Goal: Browse casually: Explore the website without a specific task or goal

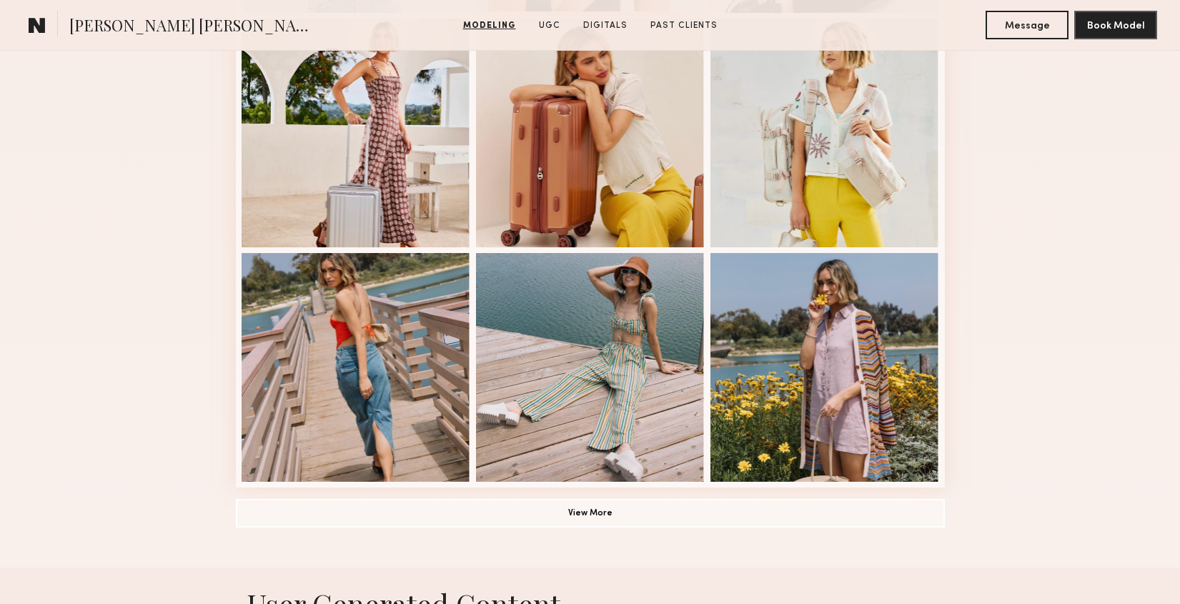
scroll to position [887, 0]
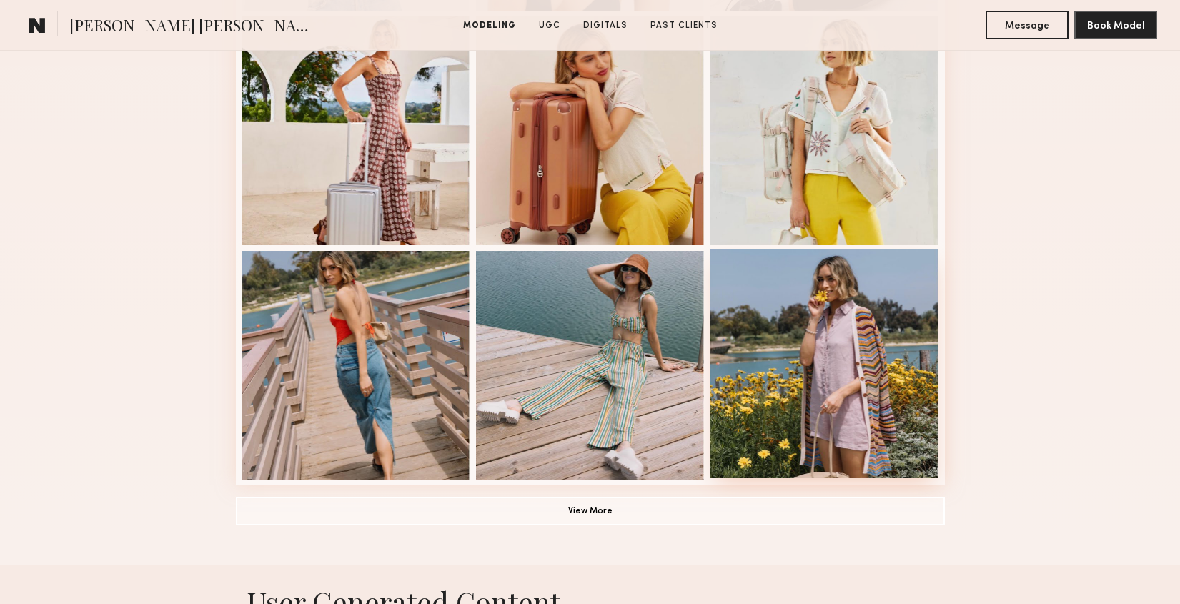
click at [824, 341] on div at bounding box center [824, 363] width 229 height 229
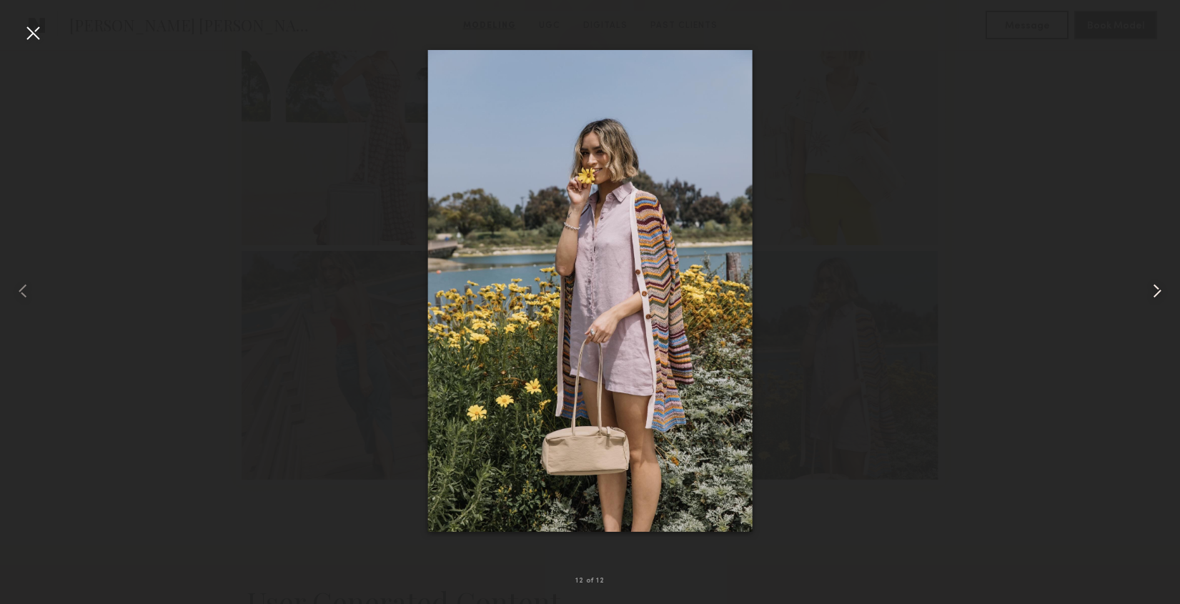
click at [1159, 289] on common-icon at bounding box center [1156, 290] width 23 height 23
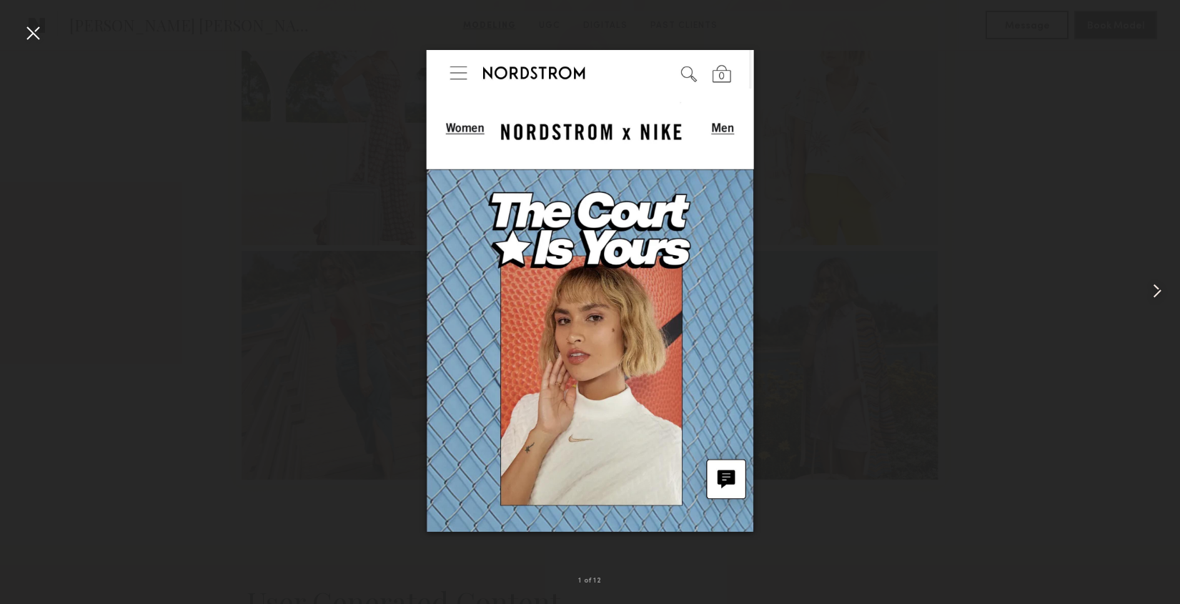
click at [1159, 289] on common-icon at bounding box center [1156, 290] width 23 height 23
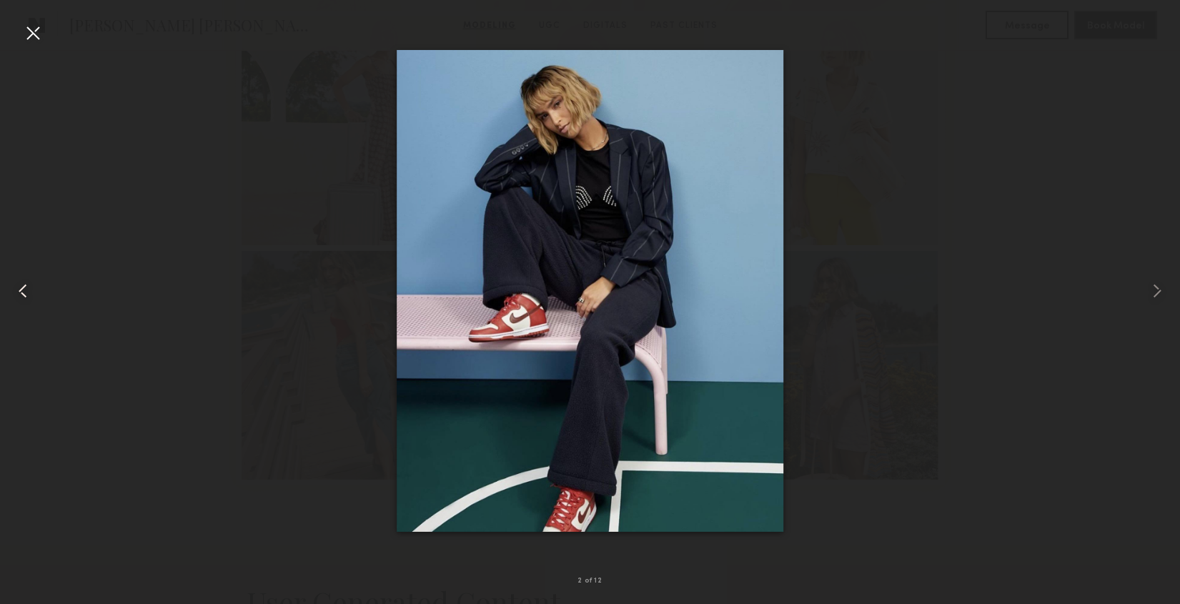
click at [24, 292] on common-icon at bounding box center [22, 290] width 23 height 23
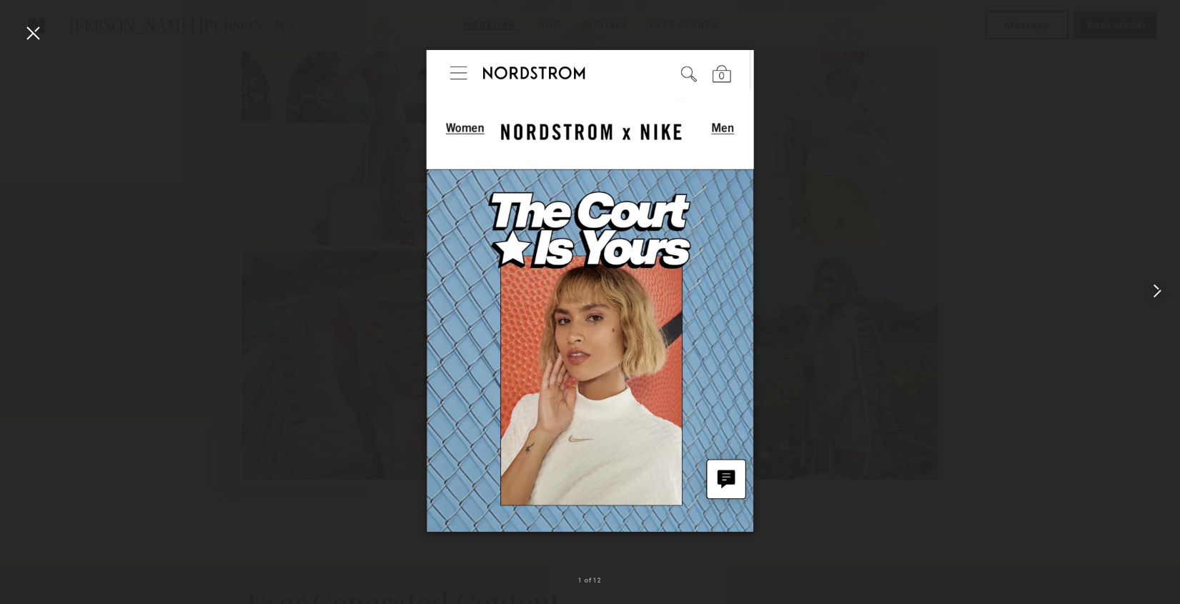
click at [1158, 292] on common-icon at bounding box center [1156, 290] width 23 height 23
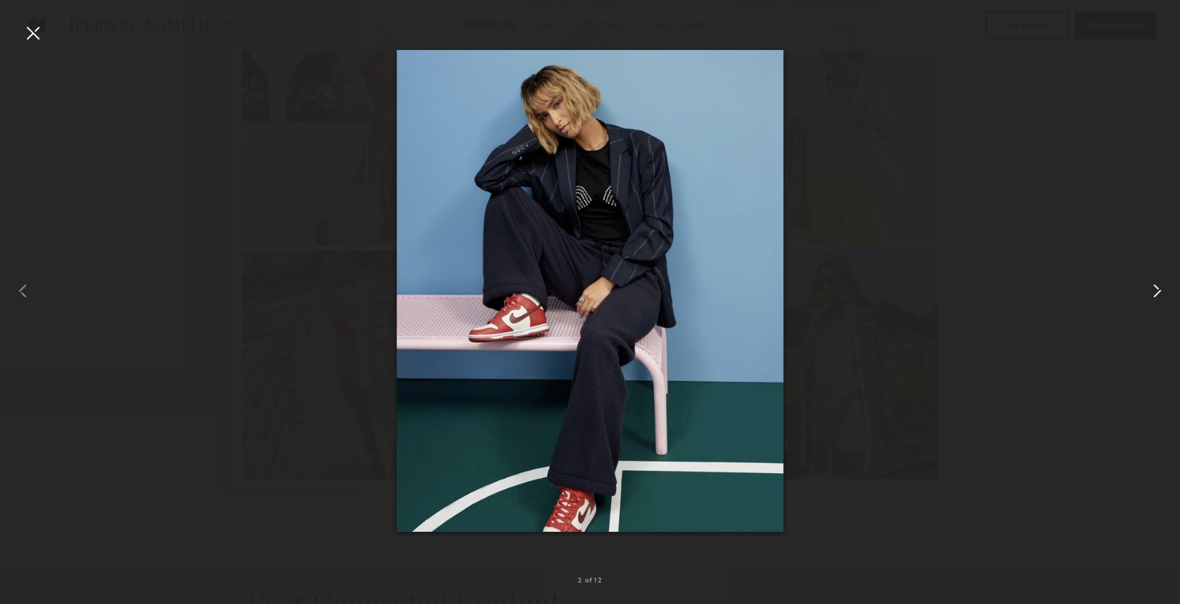
click at [1158, 292] on common-icon at bounding box center [1156, 290] width 23 height 23
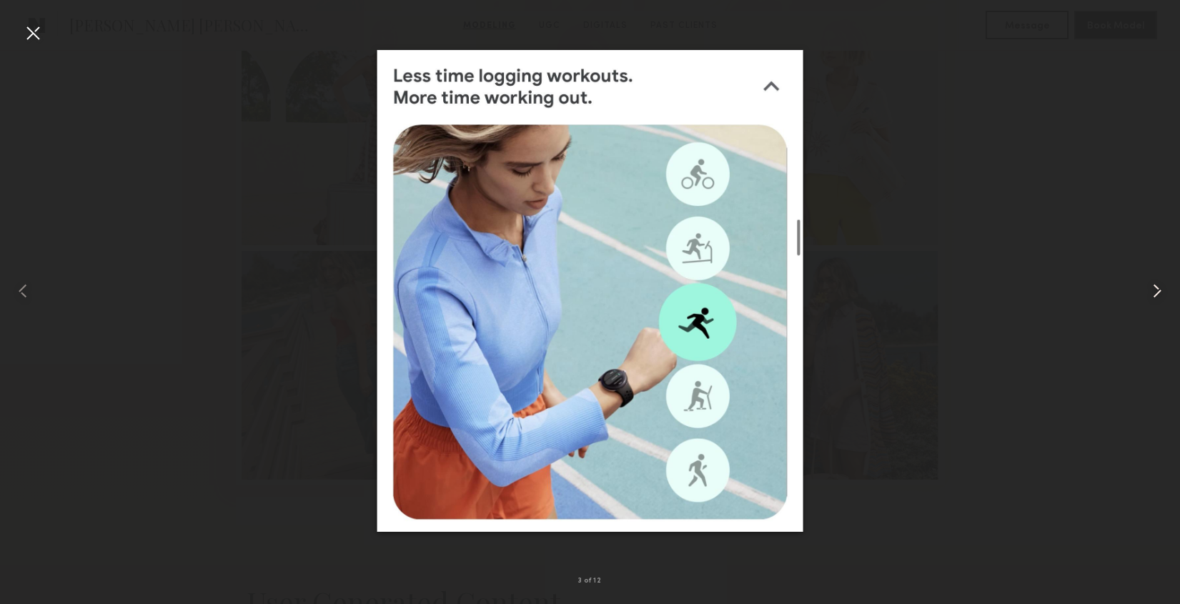
click at [1158, 292] on common-icon at bounding box center [1156, 290] width 23 height 23
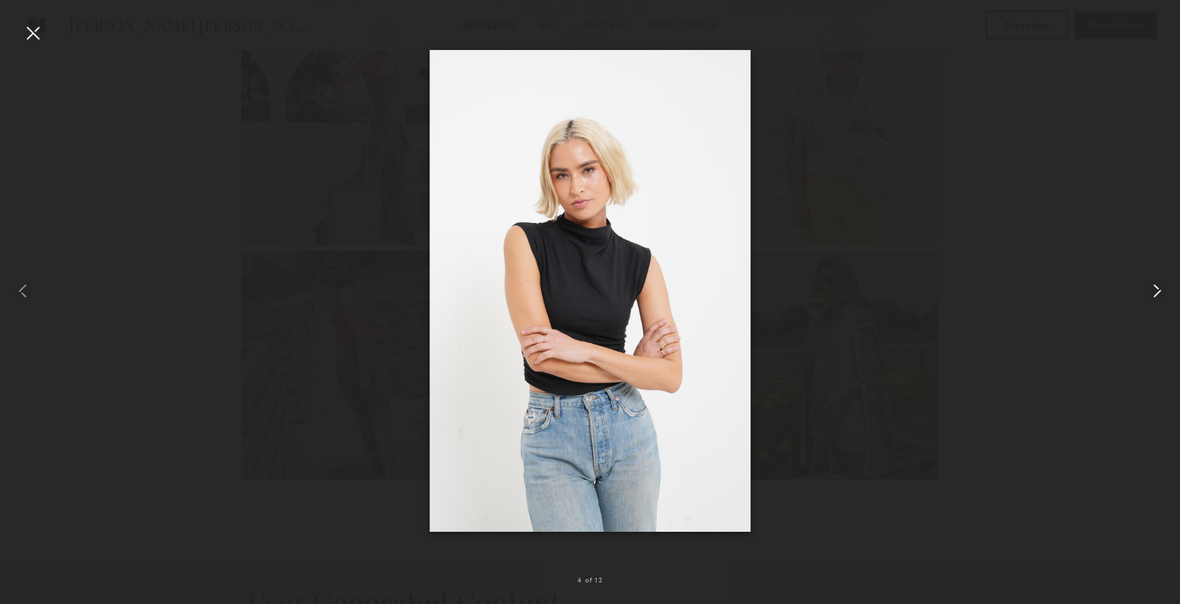
click at [1158, 292] on common-icon at bounding box center [1156, 290] width 23 height 23
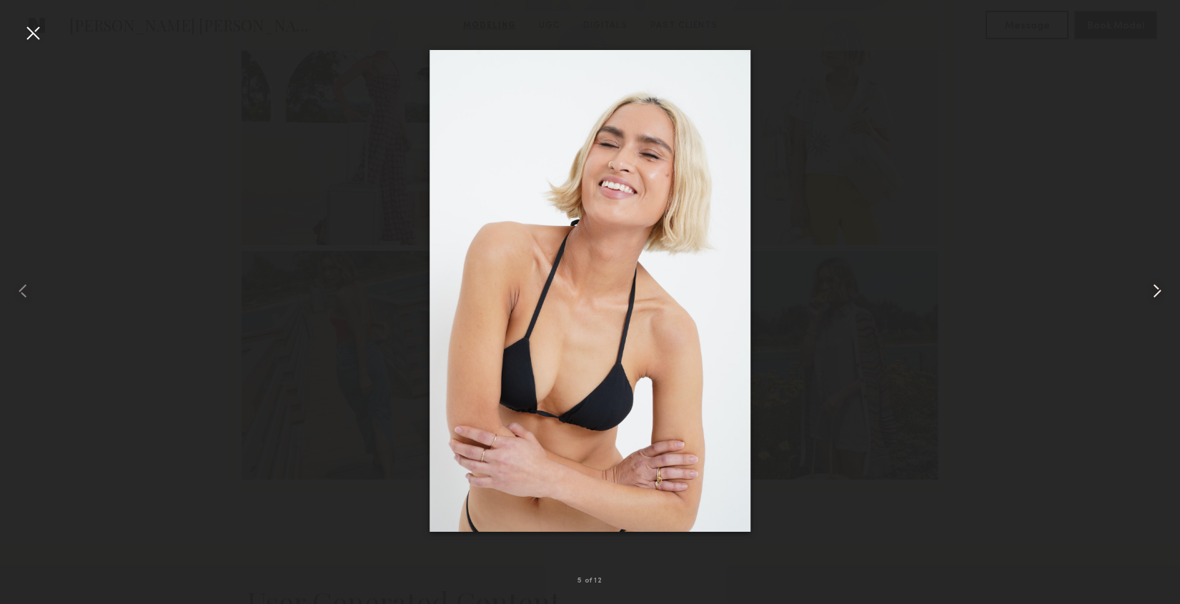
click at [1158, 292] on common-icon at bounding box center [1156, 290] width 23 height 23
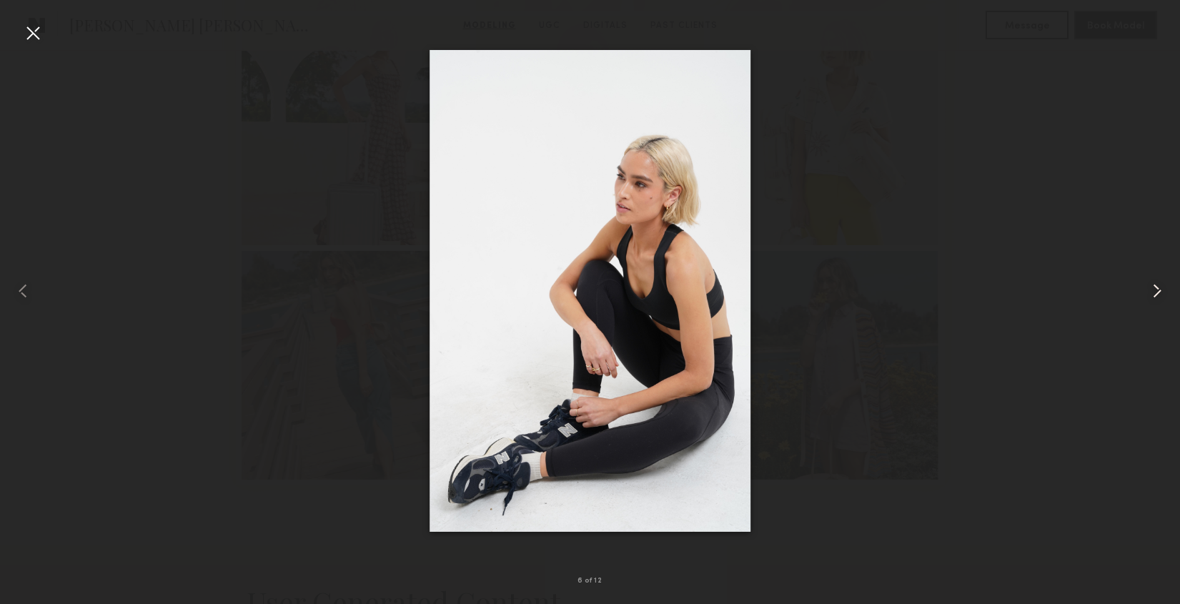
click at [1158, 292] on common-icon at bounding box center [1156, 290] width 23 height 23
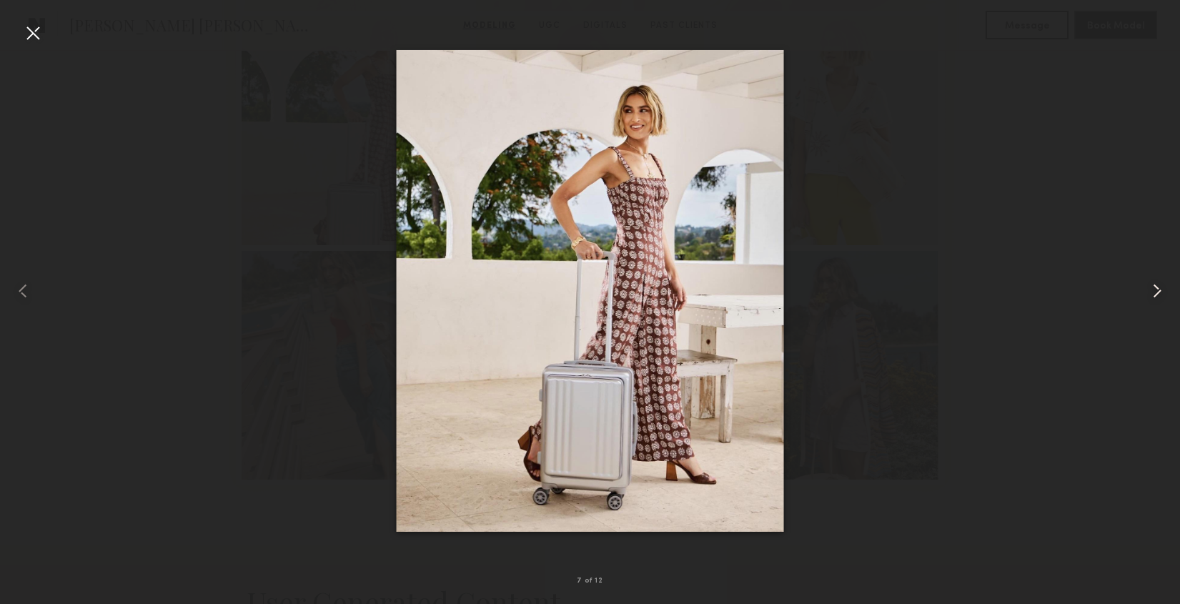
click at [1158, 292] on common-icon at bounding box center [1156, 290] width 23 height 23
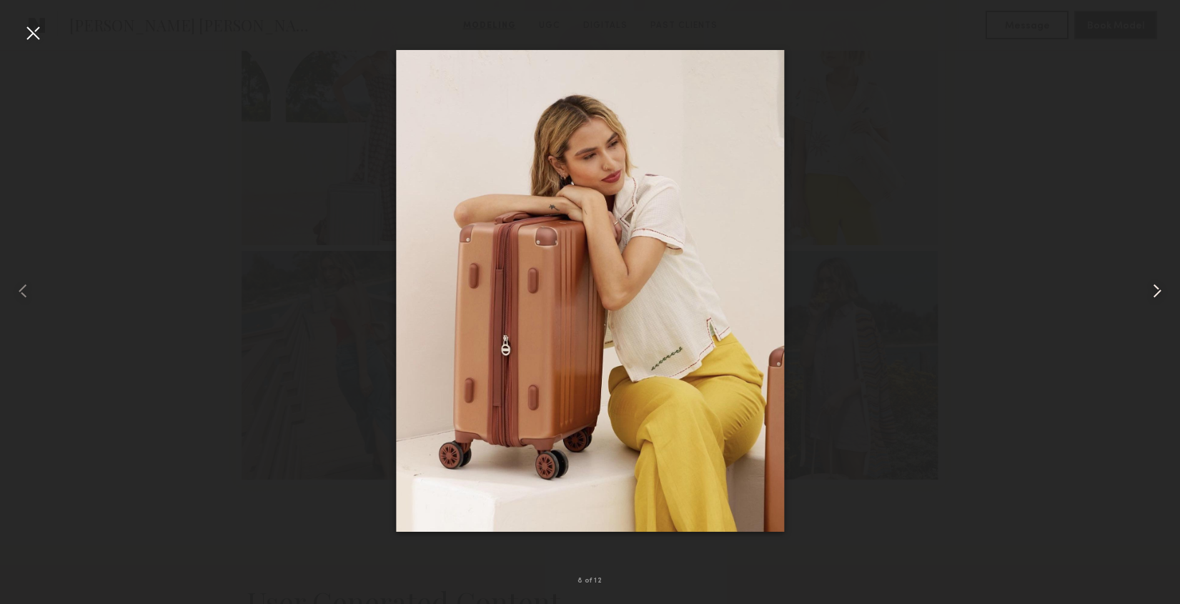
click at [1158, 292] on common-icon at bounding box center [1156, 290] width 23 height 23
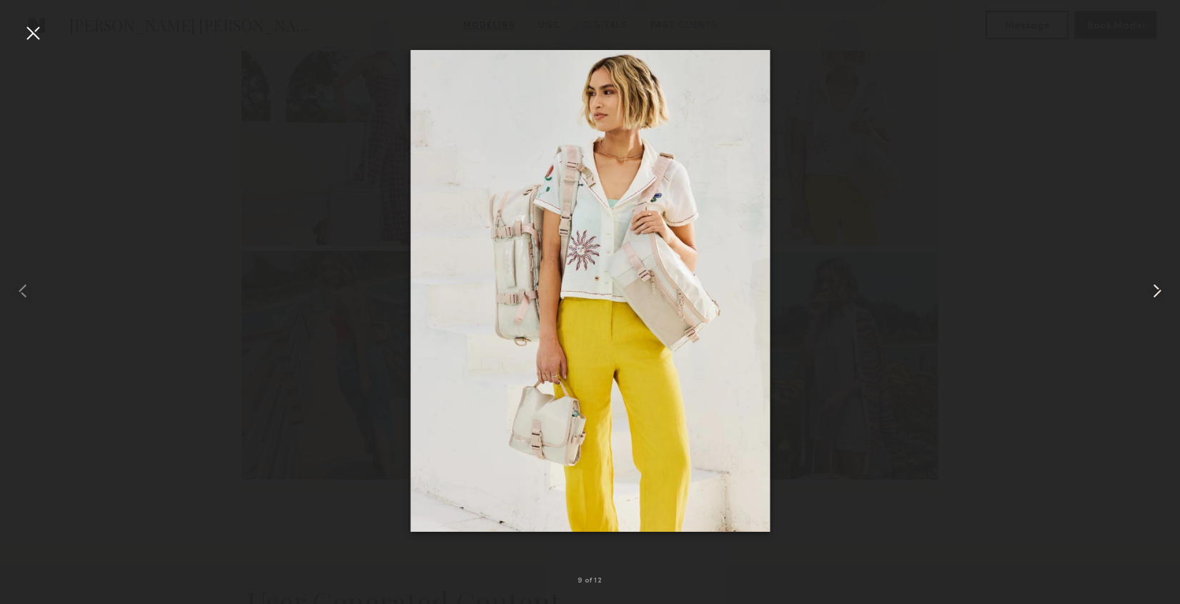
click at [1158, 292] on common-icon at bounding box center [1156, 290] width 23 height 23
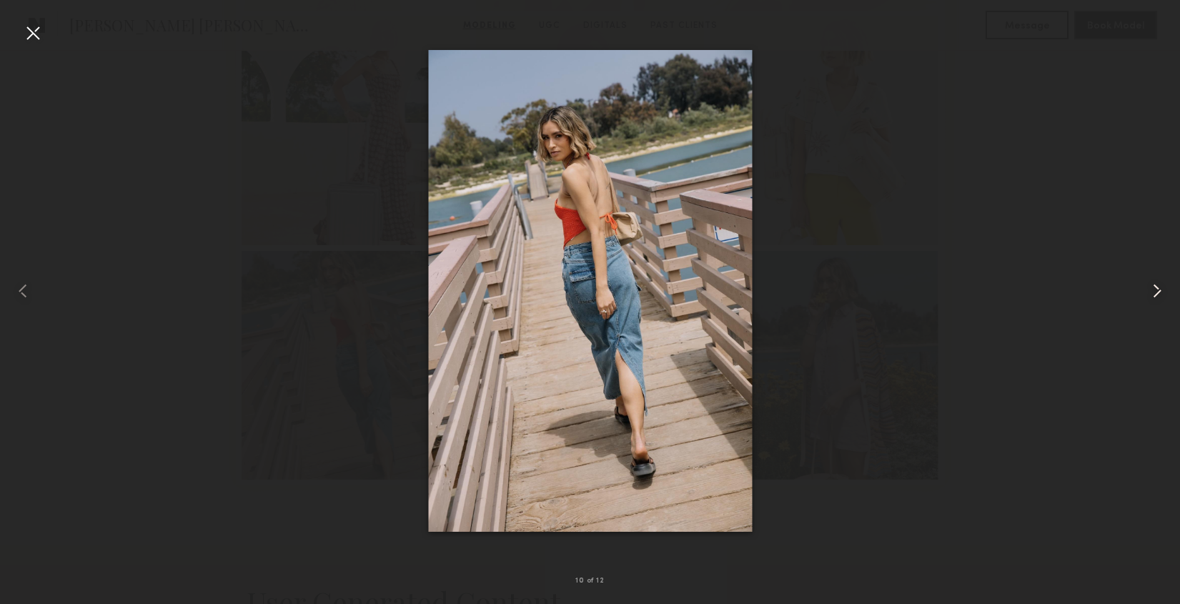
click at [1158, 292] on common-icon at bounding box center [1156, 290] width 23 height 23
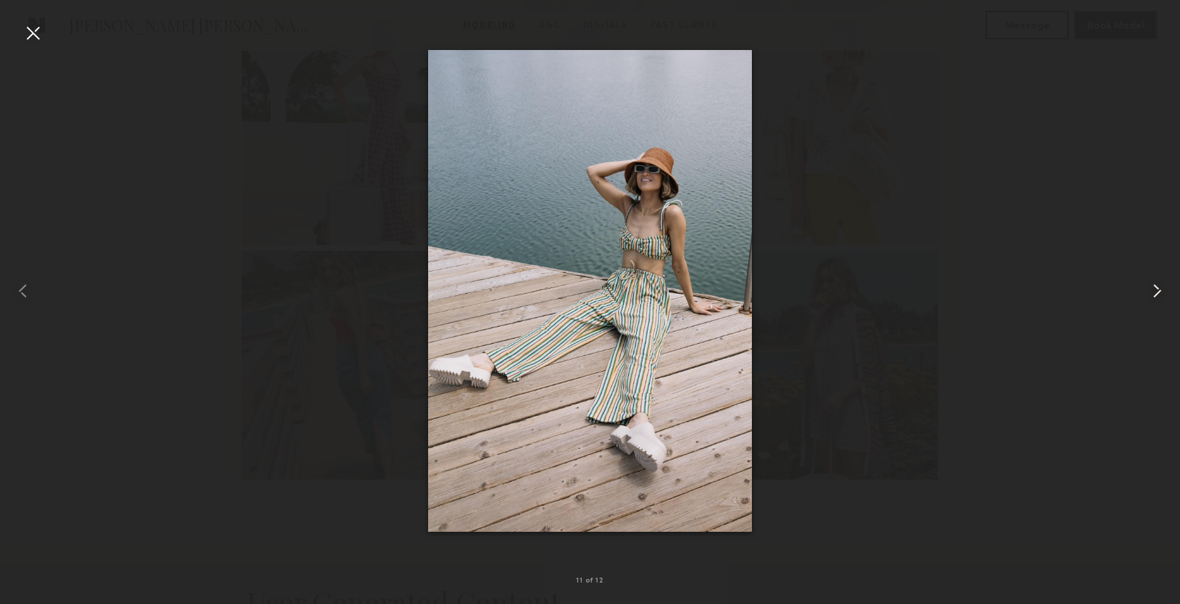
click at [1158, 292] on common-icon at bounding box center [1156, 290] width 23 height 23
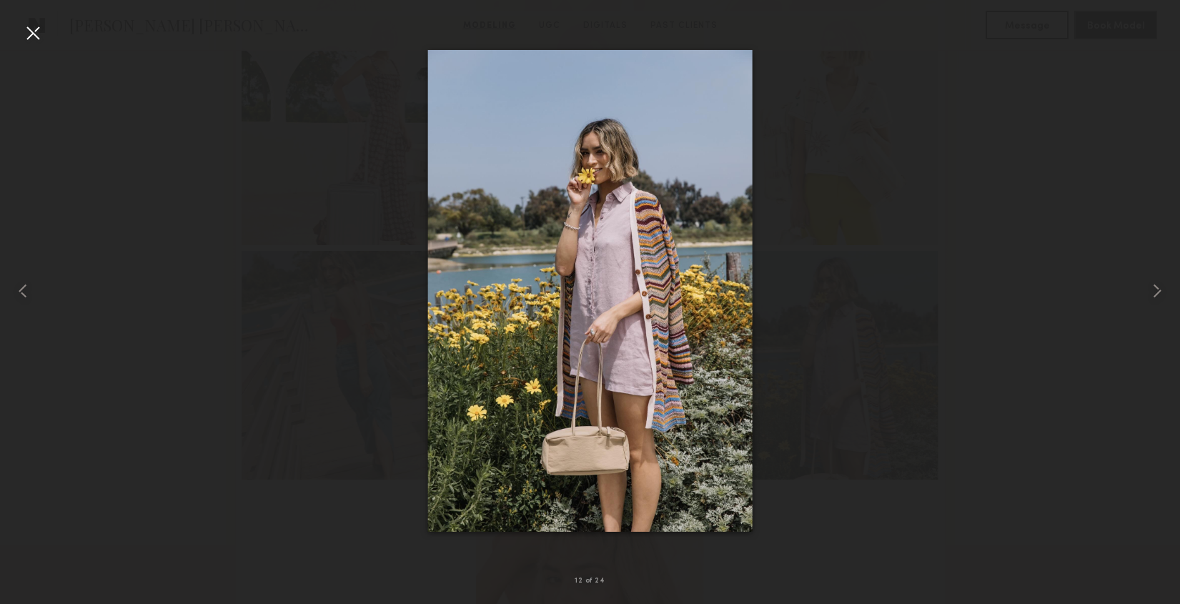
click at [32, 31] on div at bounding box center [32, 32] width 23 height 23
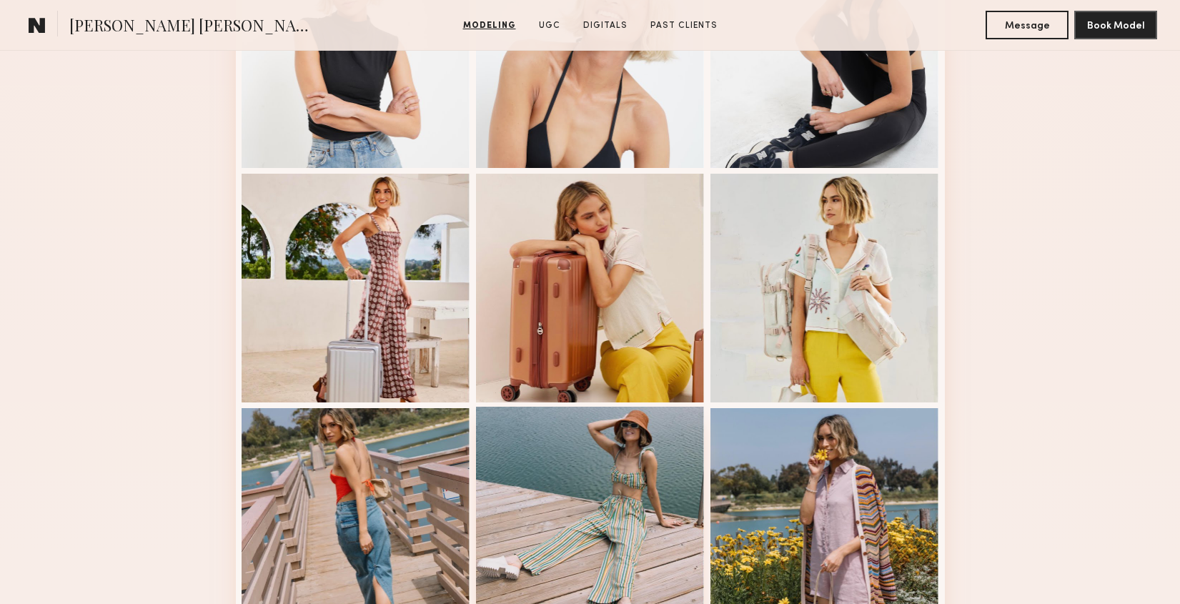
scroll to position [717, 0]
